Goal: Find specific page/section: Find specific page/section

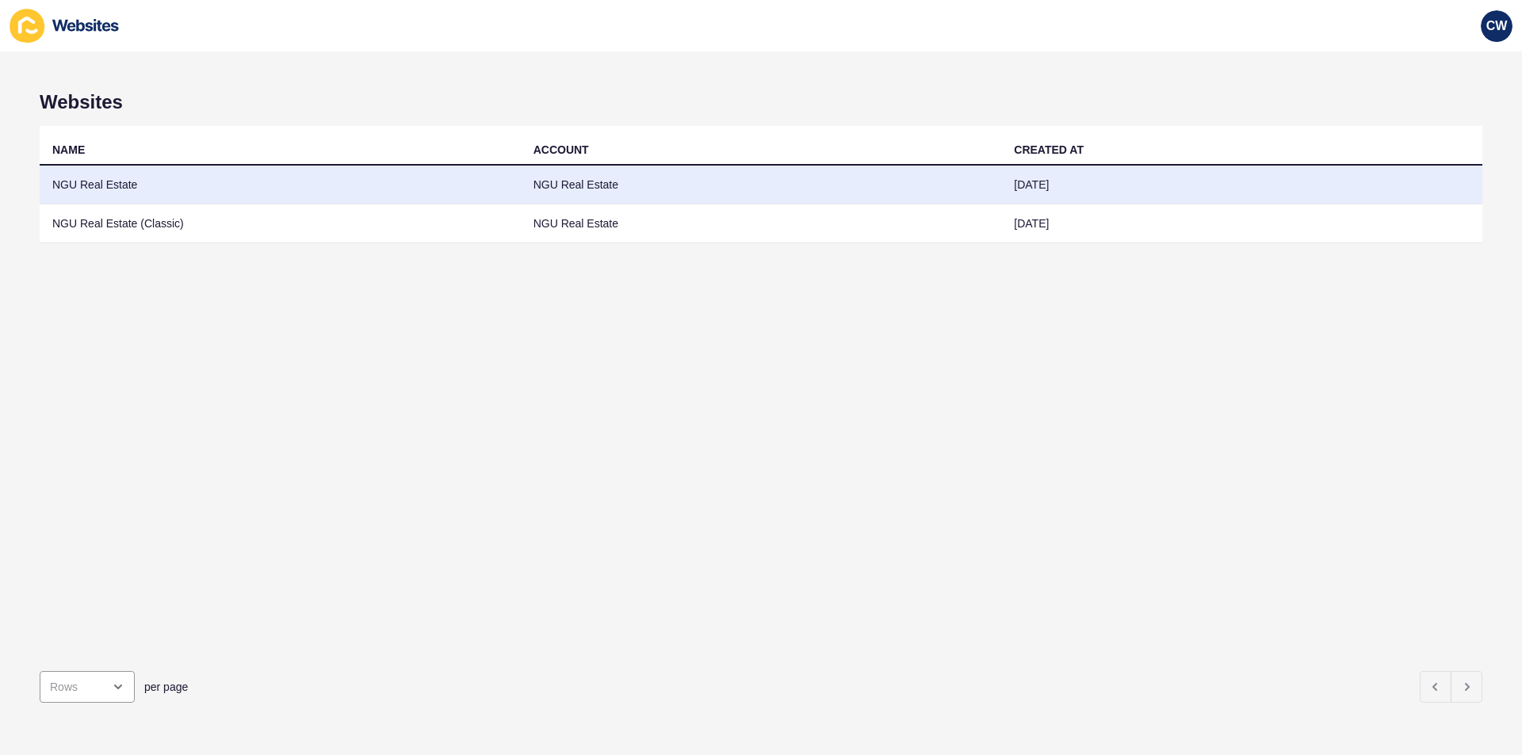
click at [285, 170] on td "NGU Real Estate" at bounding box center [280, 185] width 481 height 39
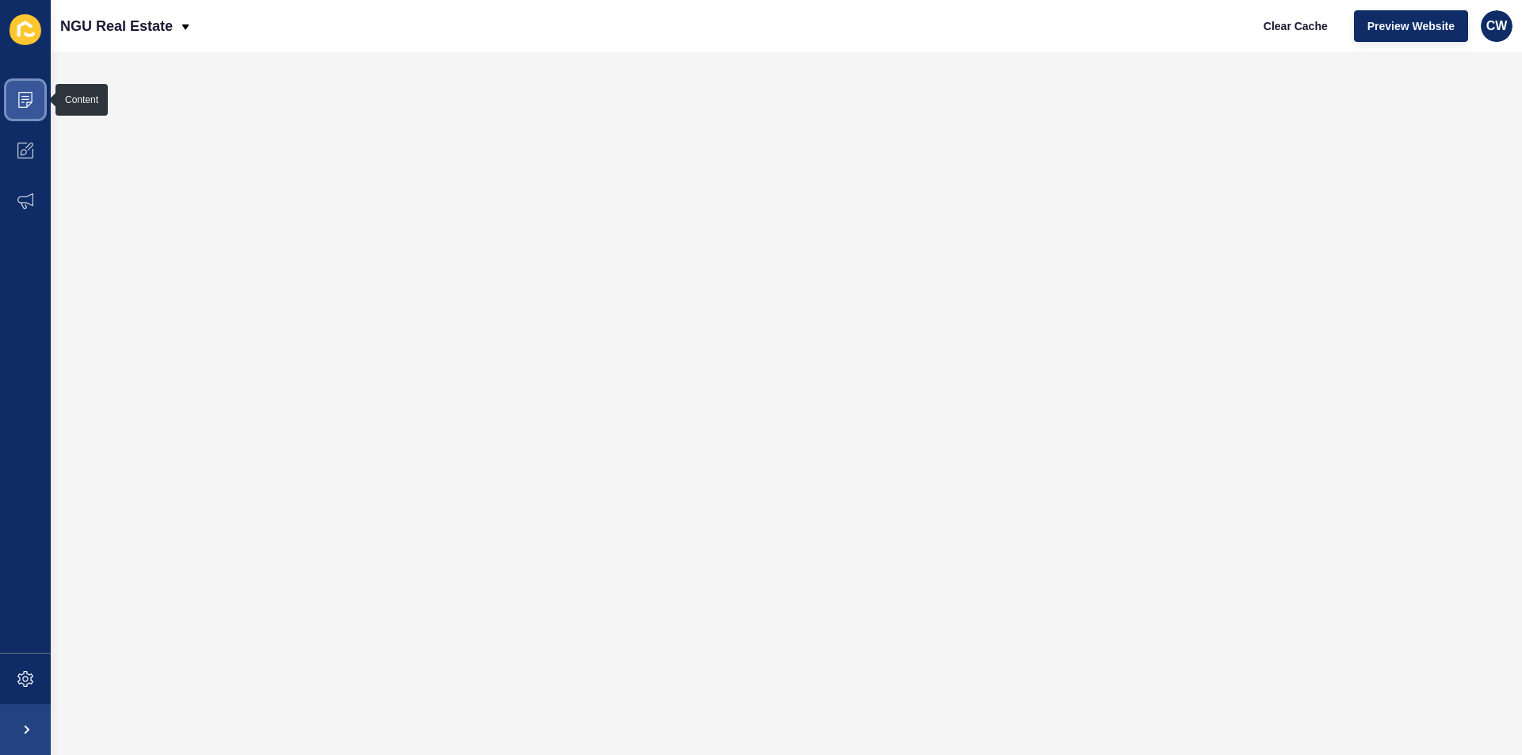
click at [22, 95] on icon at bounding box center [25, 100] width 16 height 16
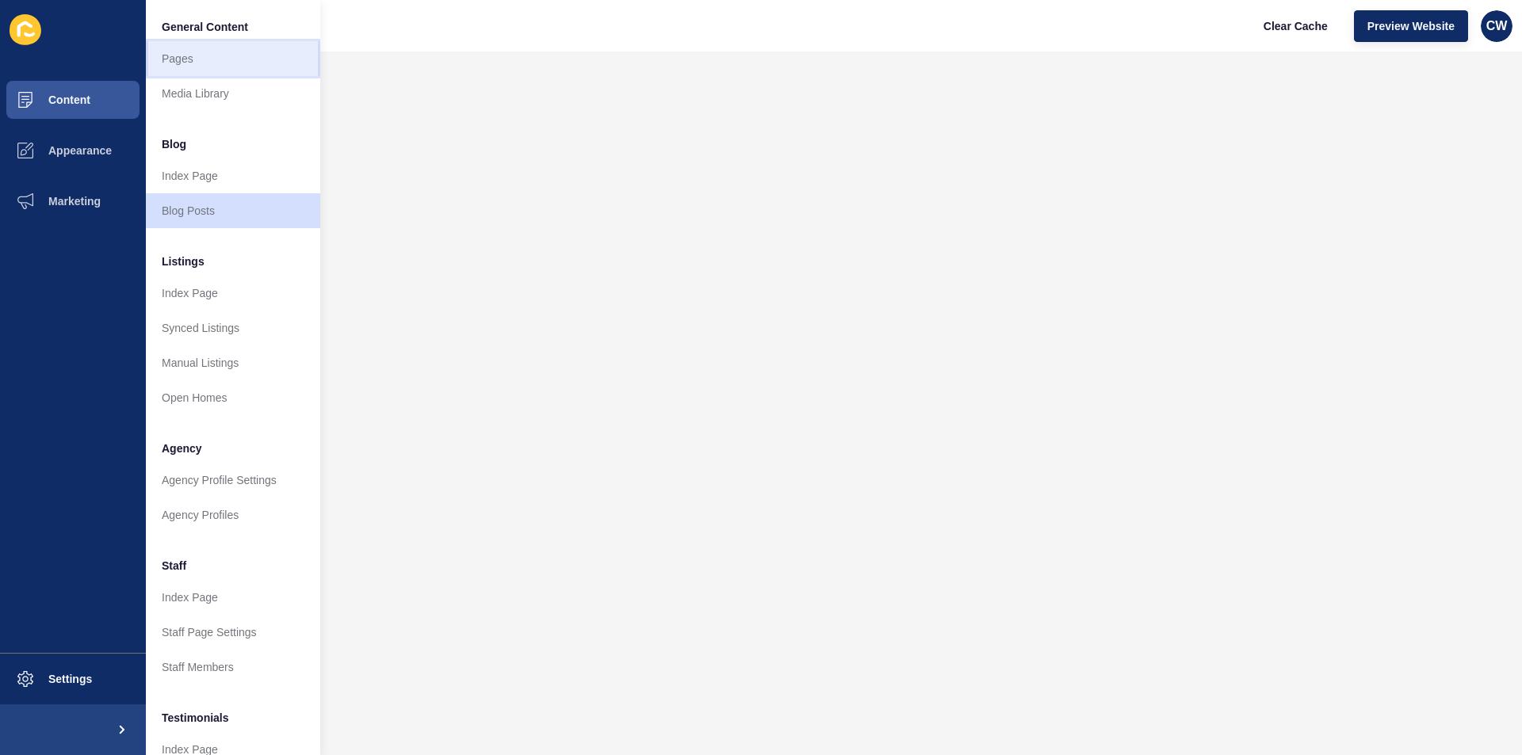
click at [201, 66] on link "Pages" at bounding box center [233, 58] width 174 height 35
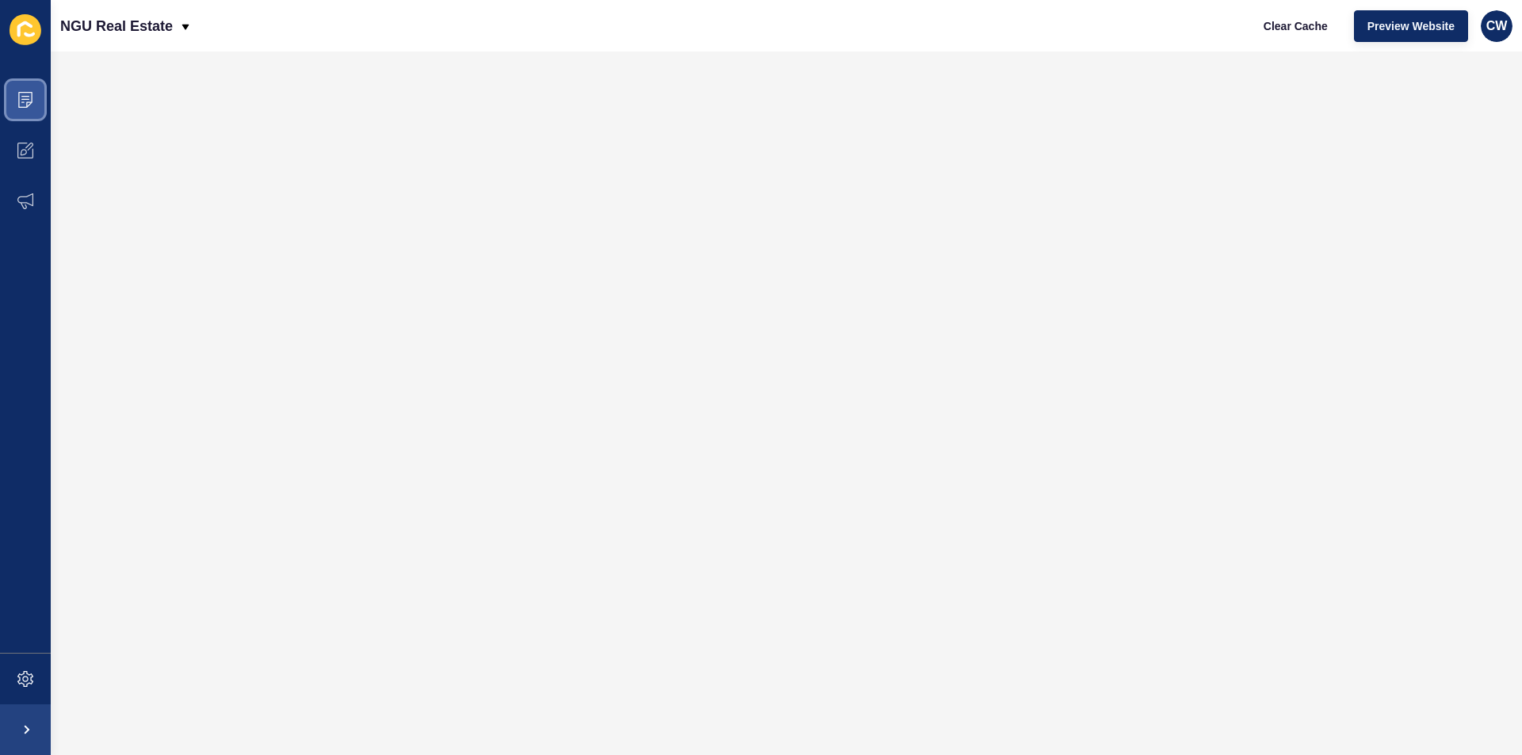
click at [19, 106] on icon at bounding box center [25, 100] width 14 height 16
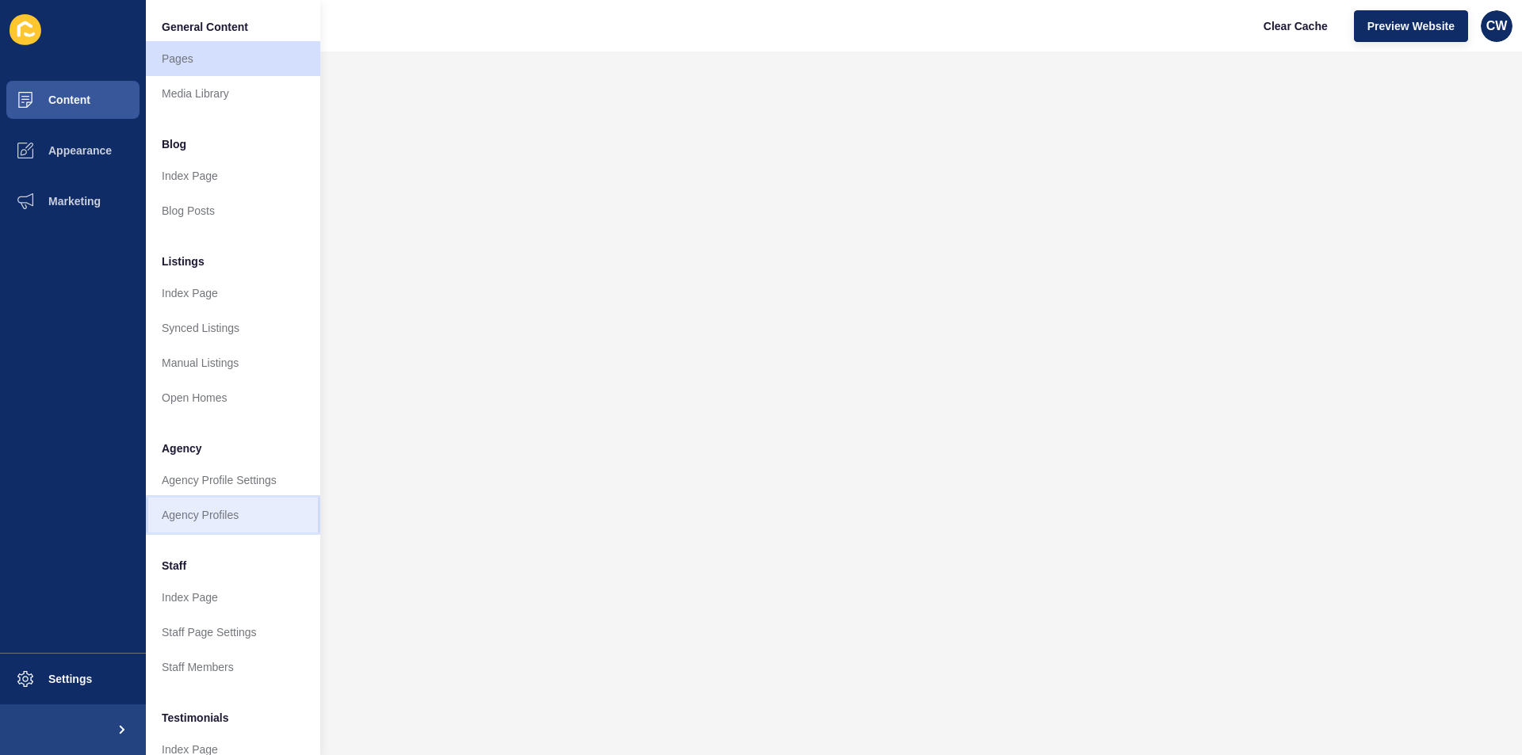
click at [223, 524] on link "Agency Profiles" at bounding box center [233, 515] width 174 height 35
